Goal: Complete application form

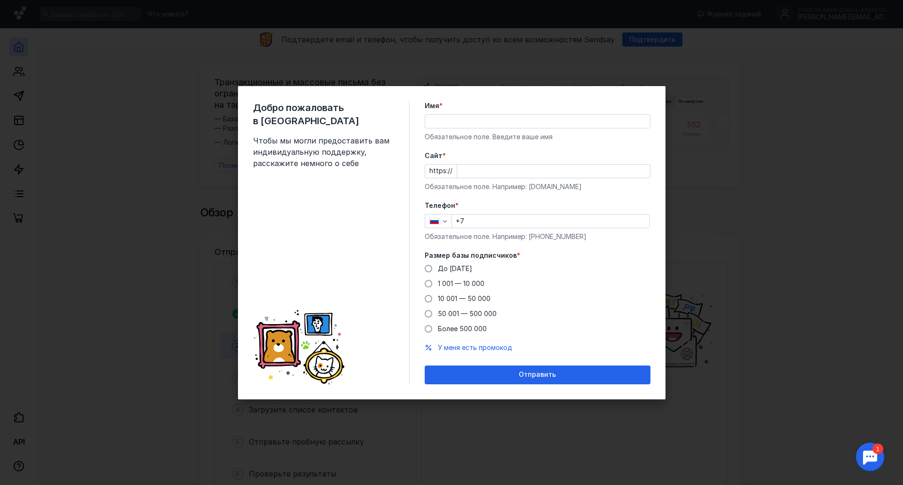
click at [463, 117] on input "Имя *" at bounding box center [537, 121] width 225 height 13
type input "[PERSON_NAME]"
click at [468, 173] on input "Cайт *" at bounding box center [553, 171] width 193 height 13
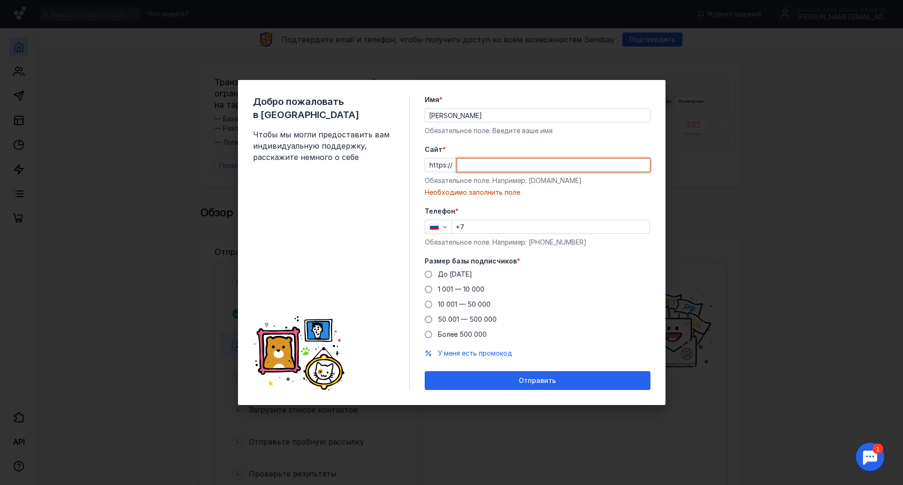
paste input "[DOMAIN_NAME][URL]"
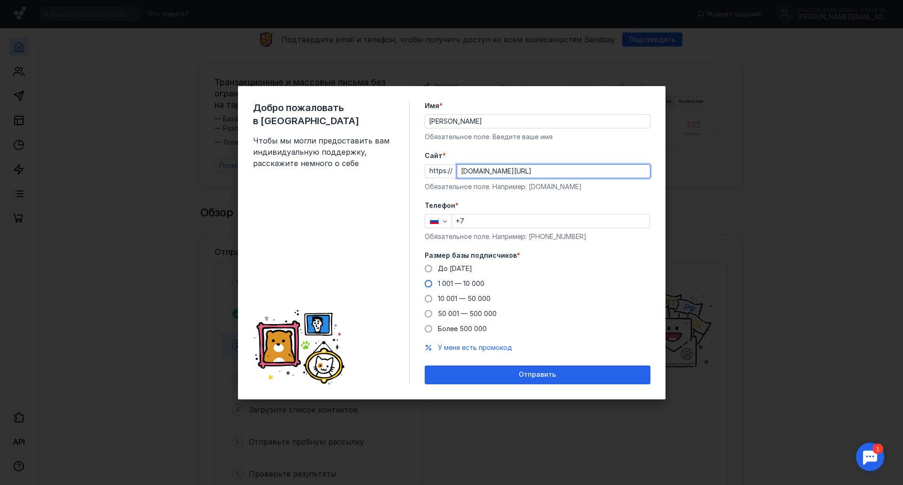
type input "[DOMAIN_NAME][URL]"
click at [431, 283] on span at bounding box center [428, 284] width 8 height 8
click at [0, 0] on input "1 001 — 10 000" at bounding box center [0, 0] width 0 height 0
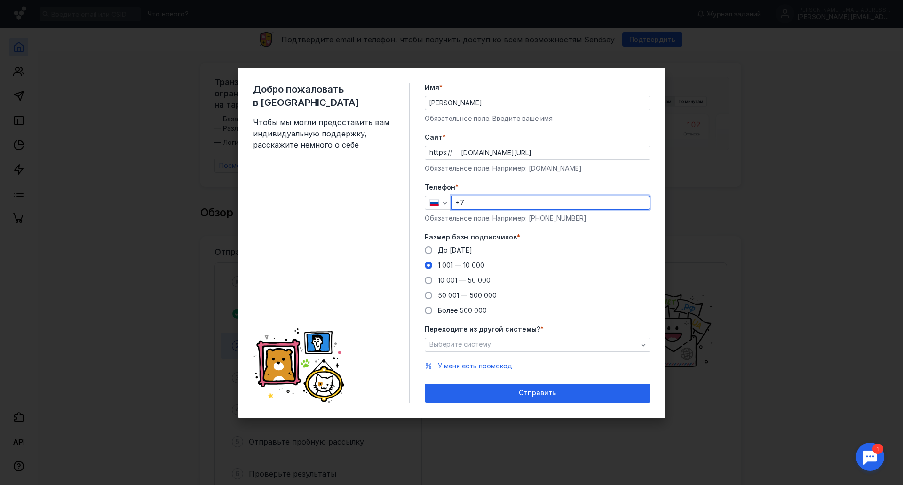
click at [478, 204] on input "+7" at bounding box center [550, 202] width 197 height 13
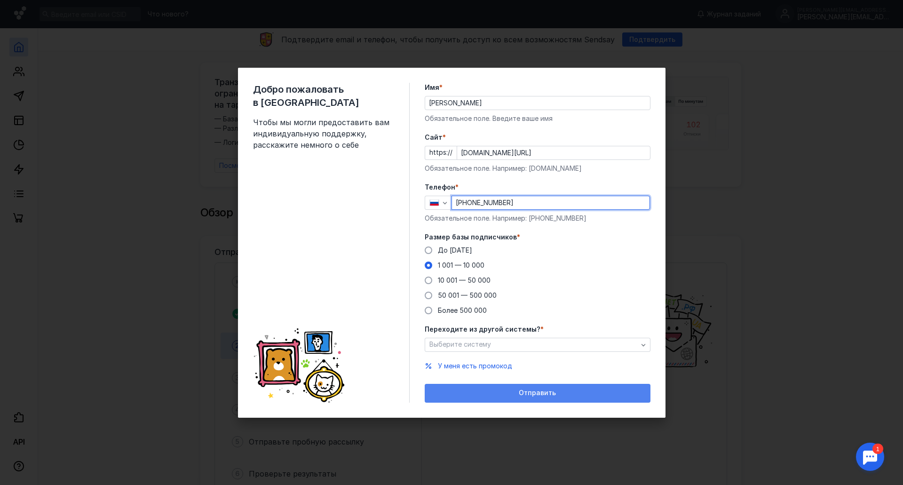
type input "[PHONE_NUMBER]"
click at [487, 394] on div "Отправить" at bounding box center [537, 393] width 216 height 8
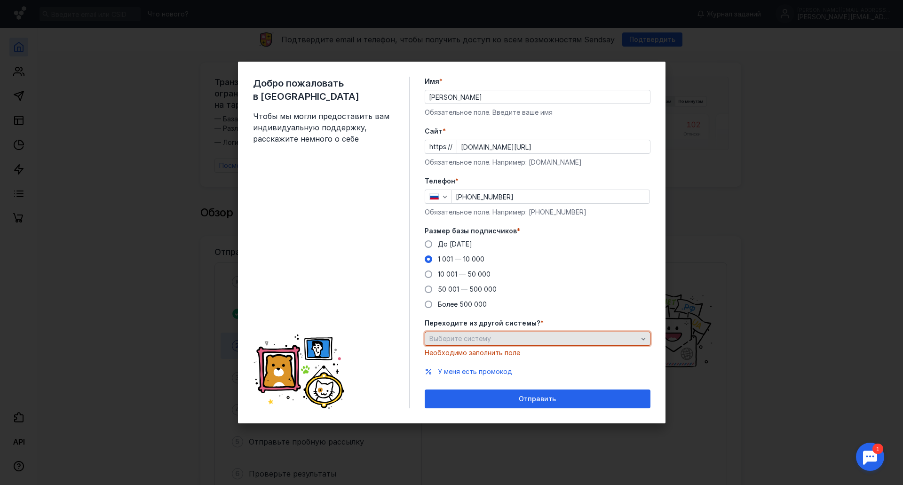
click at [490, 337] on div "Выберите систему" at bounding box center [533, 339] width 213 height 8
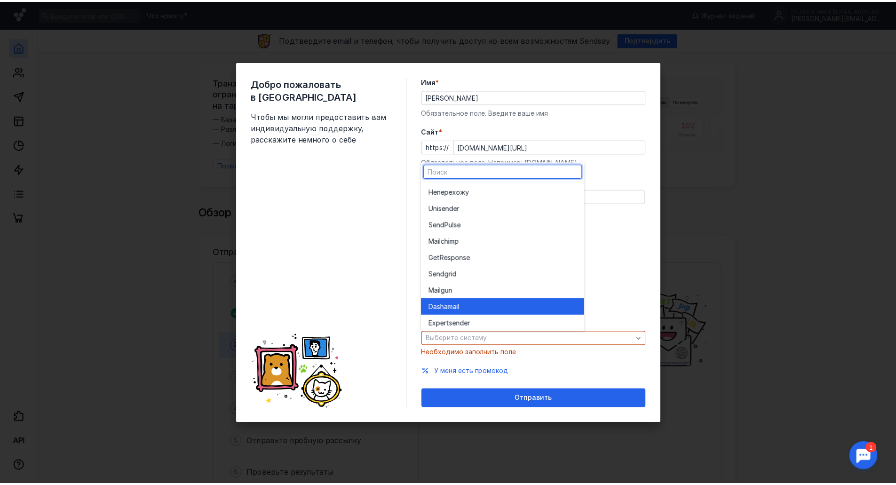
scroll to position [52, 0]
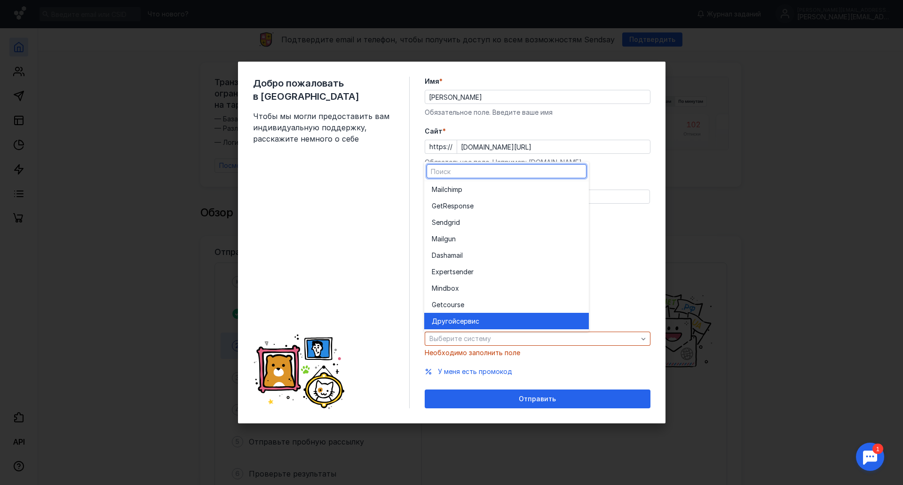
click at [479, 316] on span "сервис" at bounding box center [467, 320] width 23 height 9
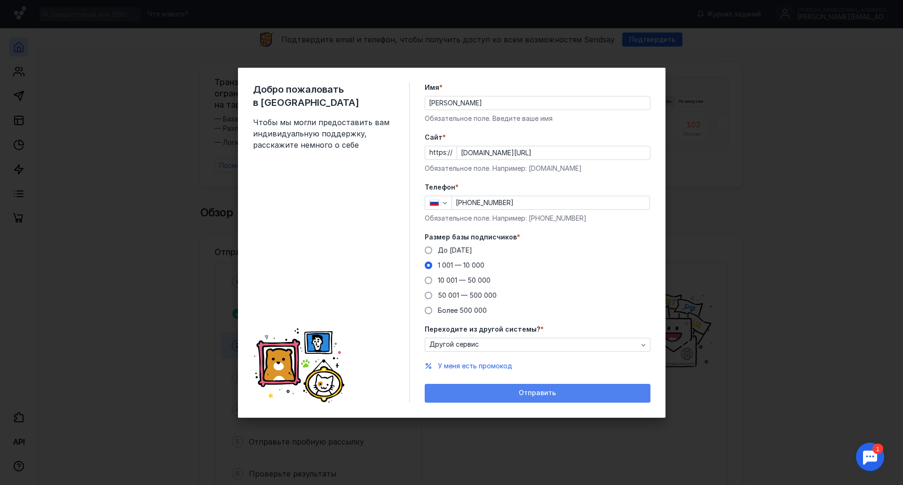
click at [507, 391] on div "Отправить" at bounding box center [537, 393] width 216 height 8
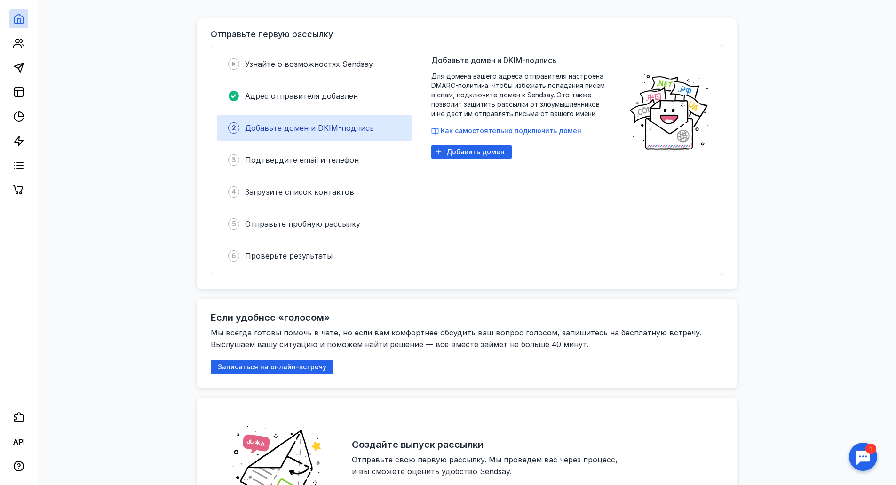
scroll to position [129, 0]
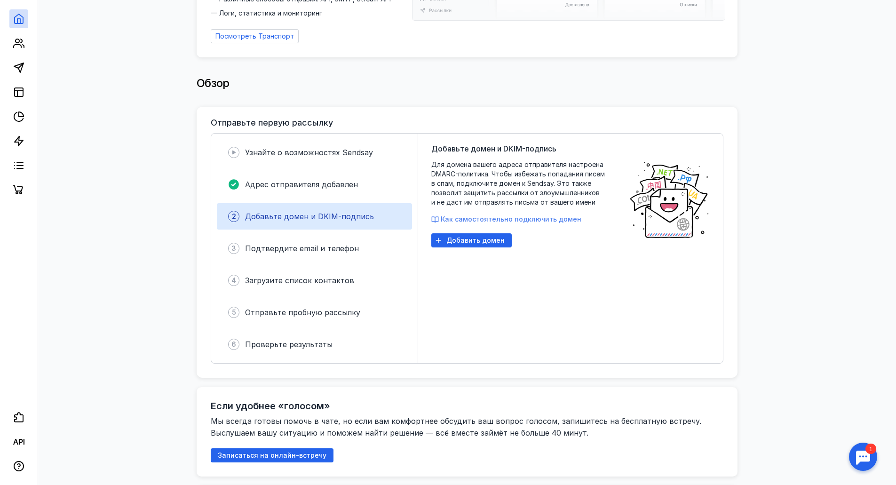
click at [472, 215] on span "Как самостоятельно подключить домен" at bounding box center [510, 219] width 141 height 8
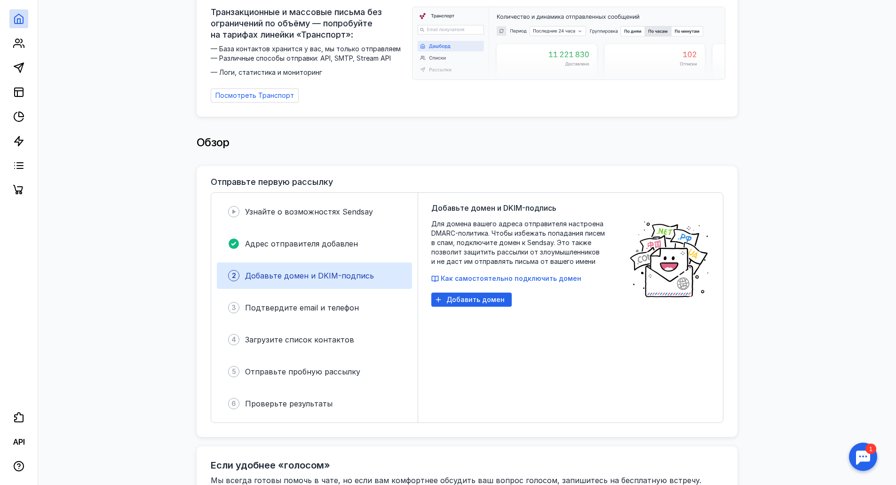
scroll to position [0, 0]
